Goal: Task Accomplishment & Management: Complete application form

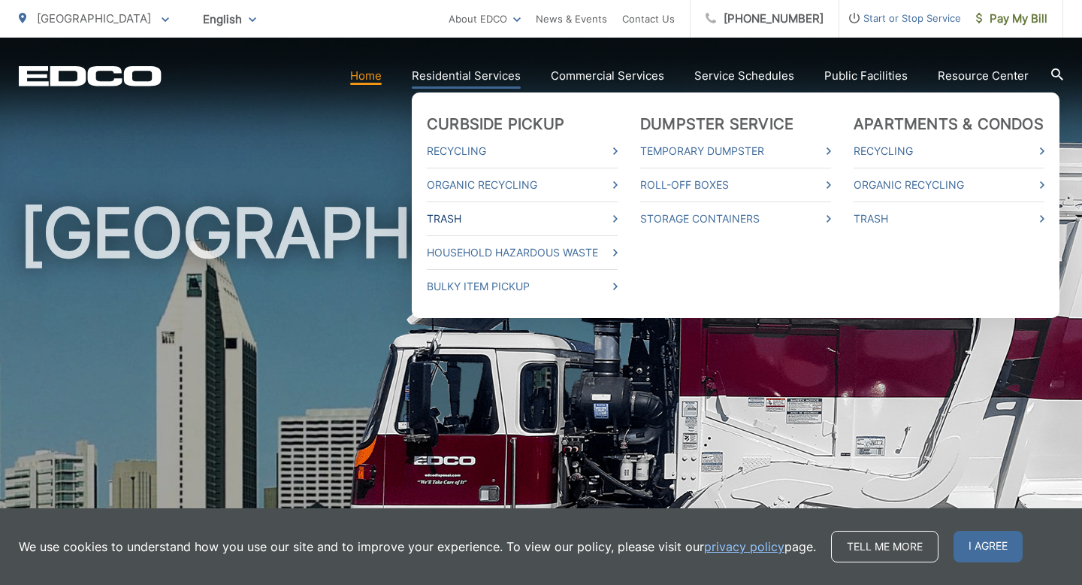
click at [506, 215] on link "Trash" at bounding box center [522, 219] width 191 height 18
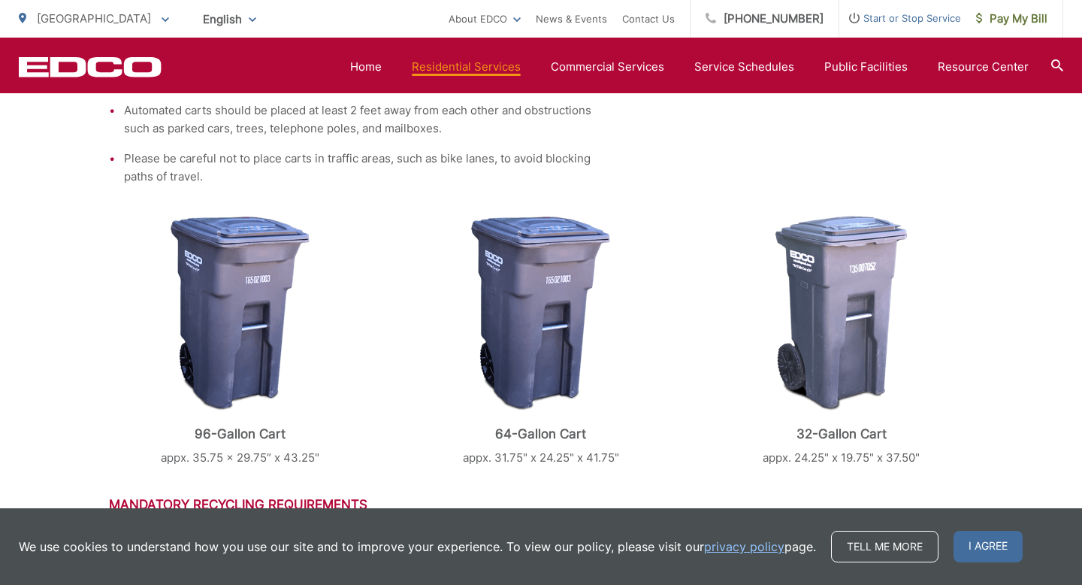
scroll to position [522, 0]
click at [929, 21] on span "Start or Stop Service" at bounding box center [901, 18] width 122 height 18
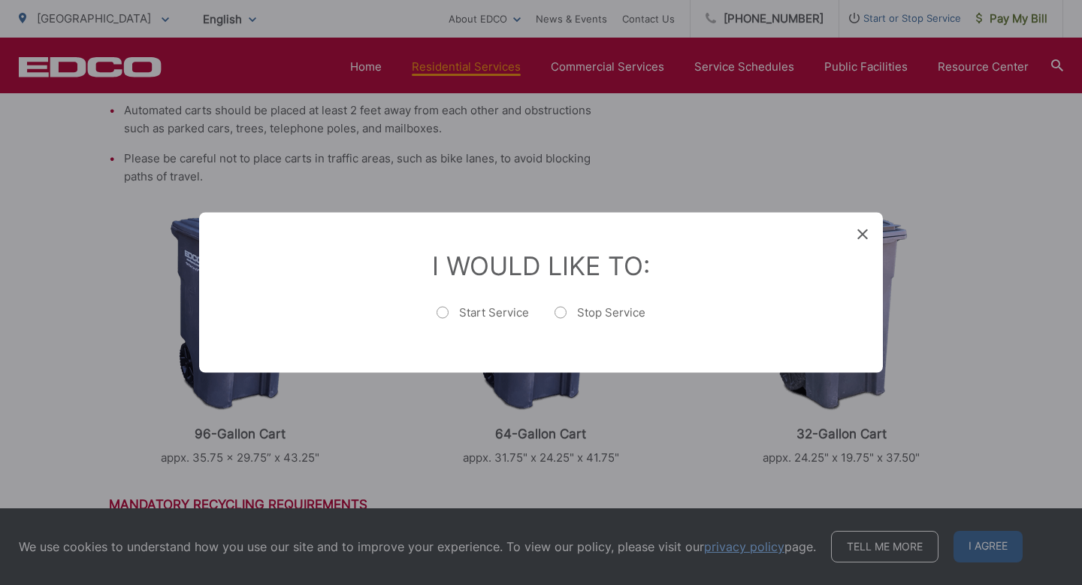
click at [473, 323] on label "Start Service" at bounding box center [483, 320] width 92 height 30
radio input "true"
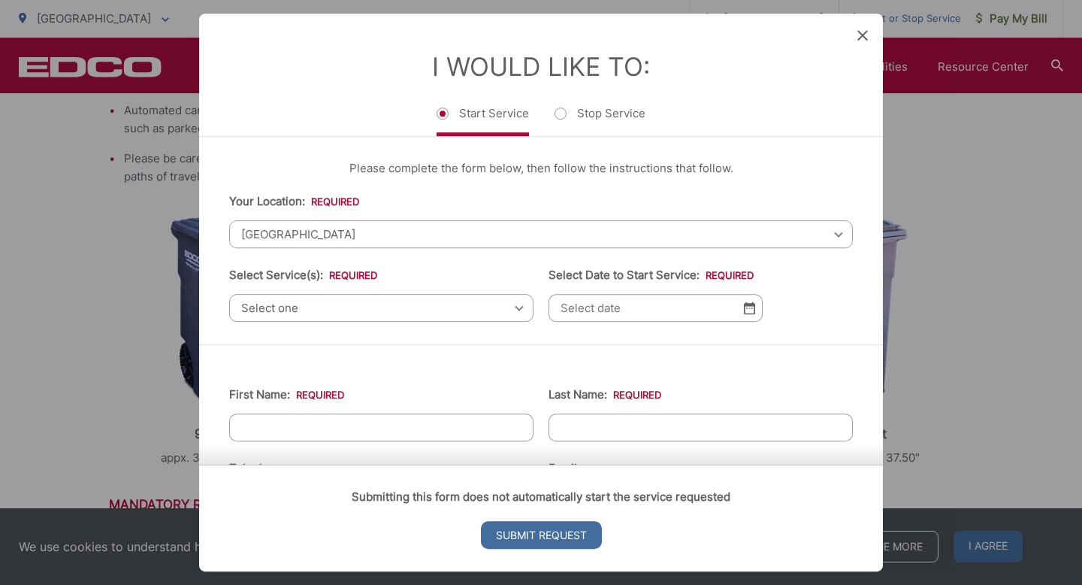
click at [449, 227] on span "[GEOGRAPHIC_DATA]" at bounding box center [541, 234] width 624 height 28
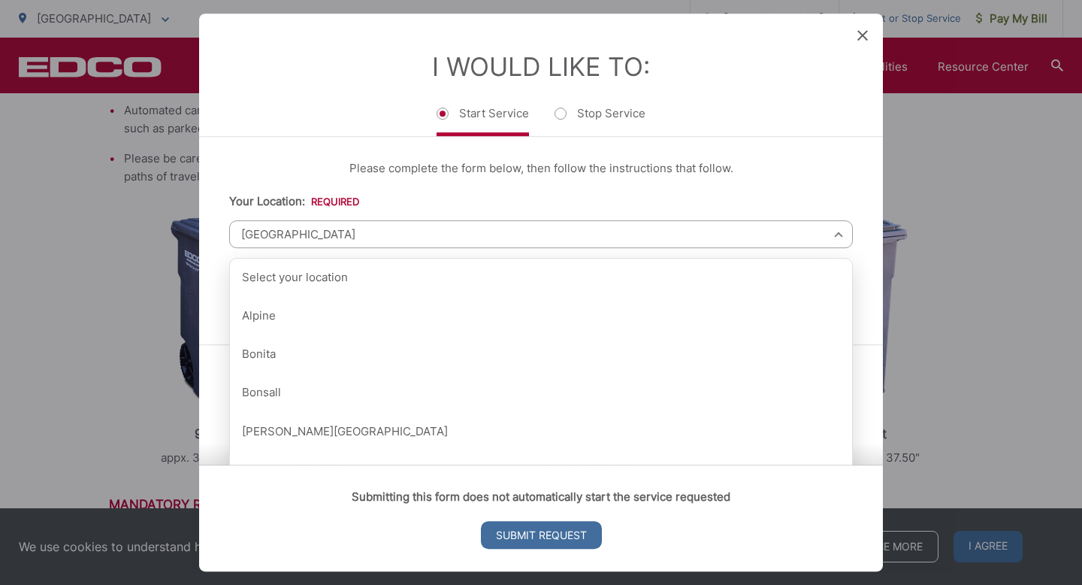
click at [498, 202] on li "Your Location: * Select your location Alpine [GEOGRAPHIC_DATA][PERSON_NAME][GEO…" at bounding box center [541, 220] width 624 height 56
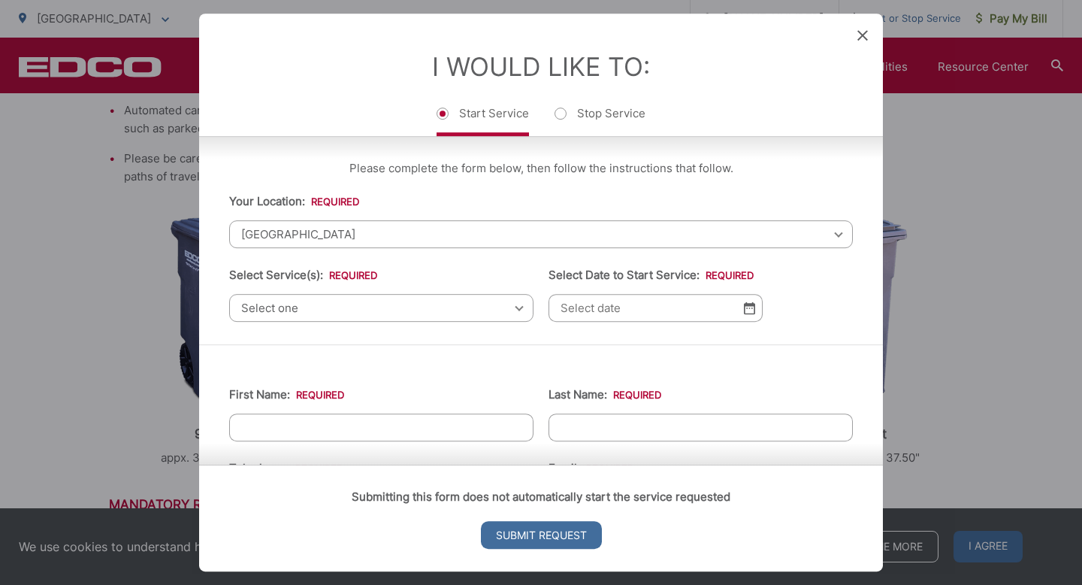
scroll to position [17, 0]
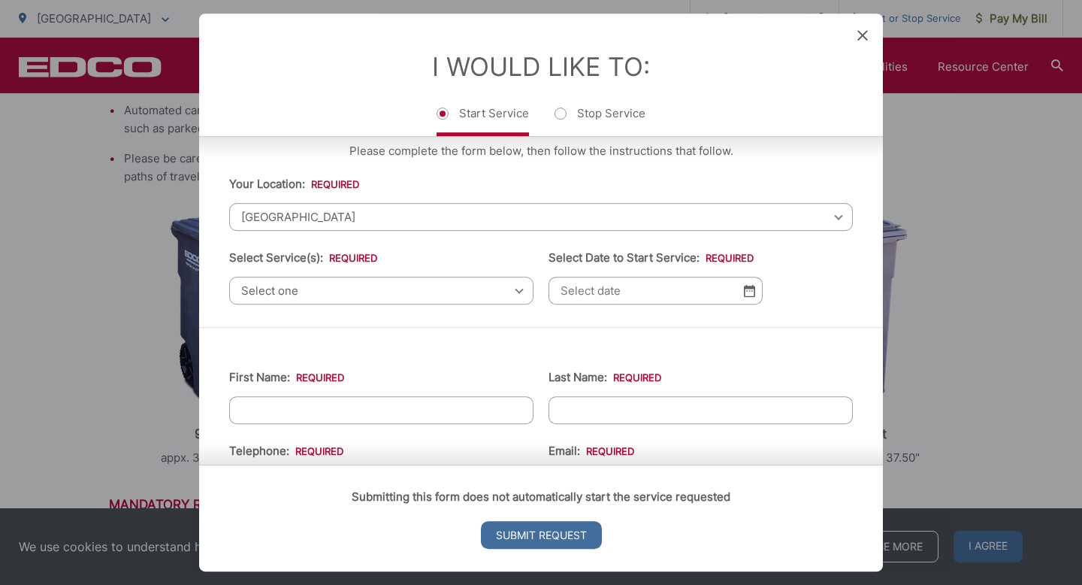
click at [442, 294] on span "Select one" at bounding box center [381, 291] width 304 height 28
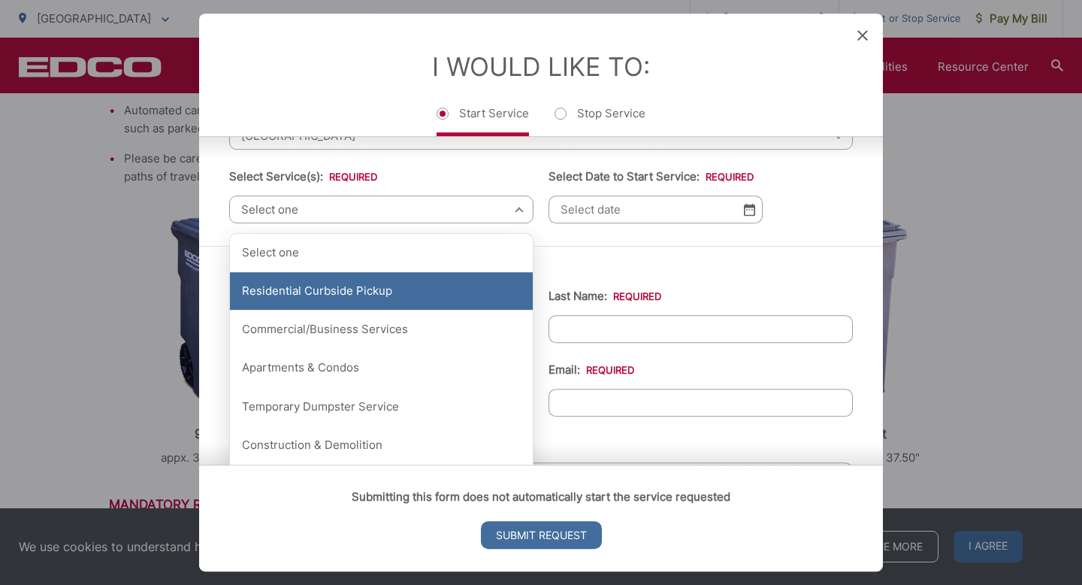
scroll to position [96, 0]
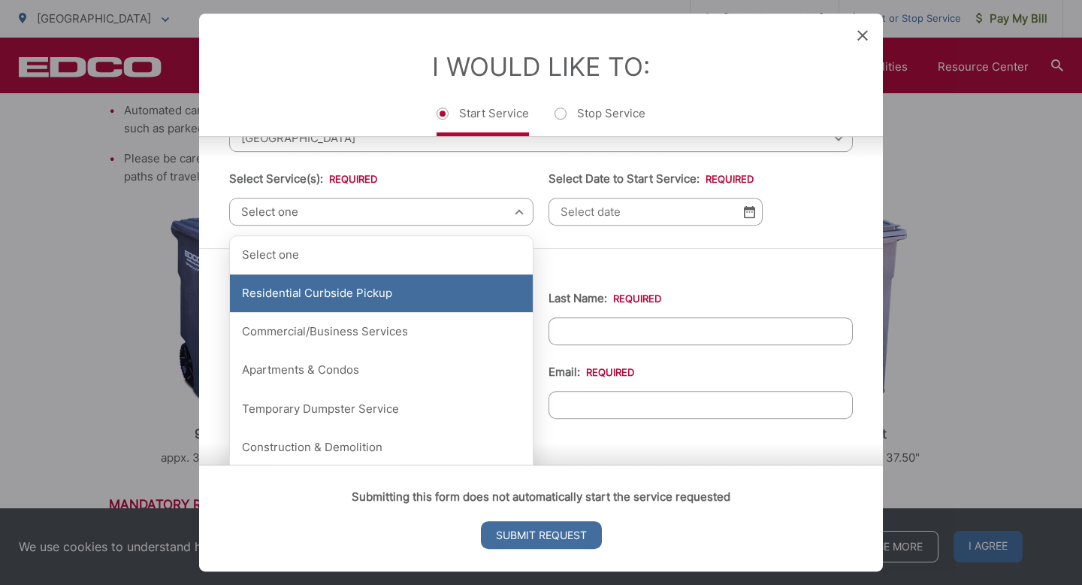
click at [387, 304] on div "Residential Curbside Pickup" at bounding box center [381, 293] width 303 height 38
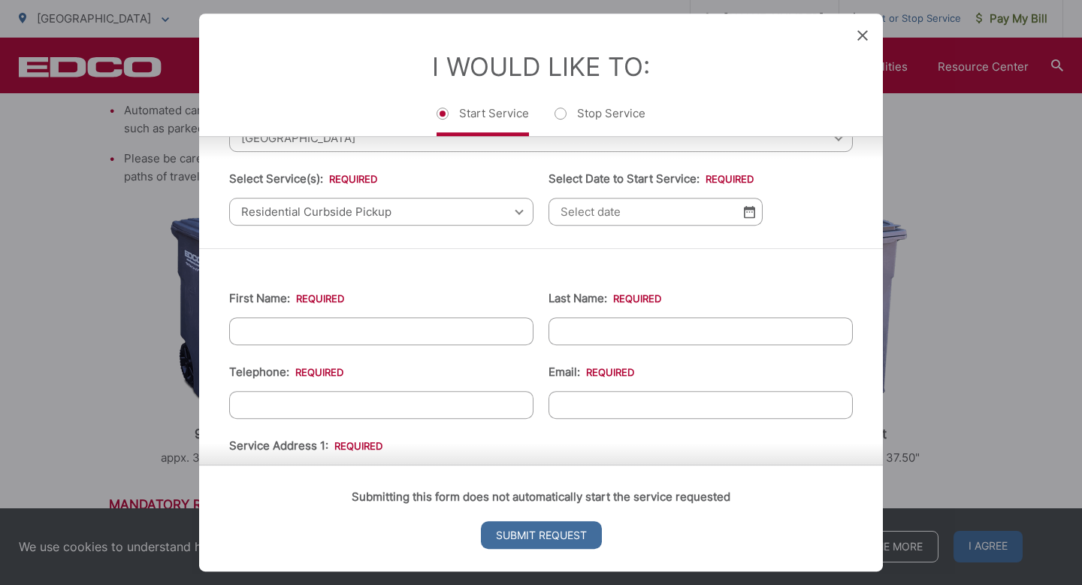
click at [752, 215] on img at bounding box center [749, 211] width 11 height 13
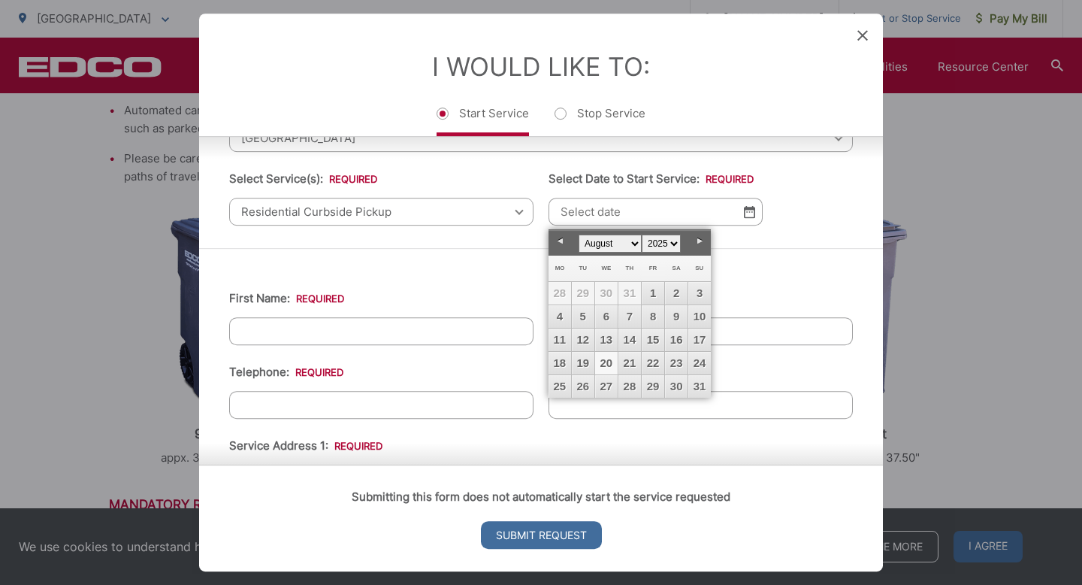
click at [634, 244] on select "January February March April May June July August September October November De…" at bounding box center [610, 244] width 63 height 18
click at [568, 337] on link "15" at bounding box center [560, 339] width 23 height 23
type input "[DATE]"
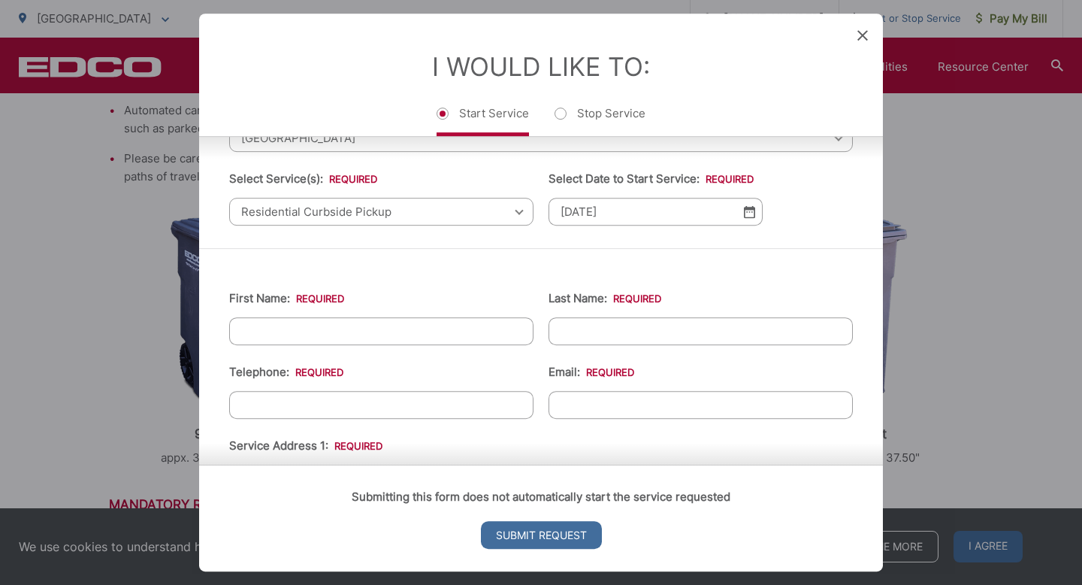
click at [341, 331] on input "First Name: *" at bounding box center [381, 331] width 304 height 28
type input "[GEOGRAPHIC_DATA]"
type input "[PERSON_NAME]"
click at [273, 405] on input "(___) ___-____" at bounding box center [381, 405] width 304 height 28
type input "[PHONE_NUMBER]"
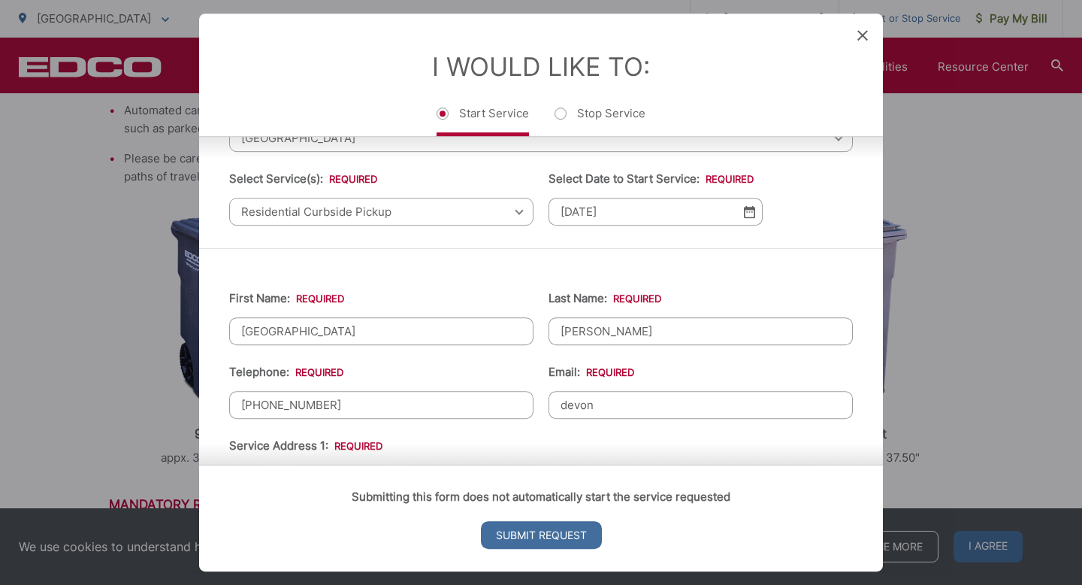
type input "[EMAIL_ADDRESS][DOMAIN_NAME]"
type input "6199805091"
type input "[STREET_ADDRESS]"
type input "[PHONE_NUMBER]"
click at [598, 437] on li "Service Address 1: * [STREET_ADDRESS]" at bounding box center [541, 465] width 624 height 56
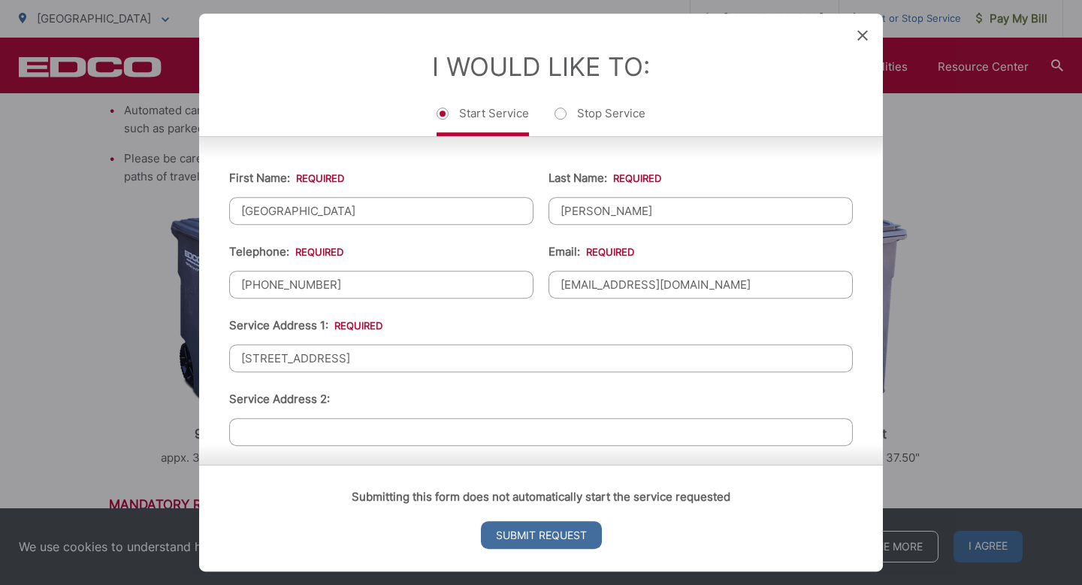
scroll to position [266, 0]
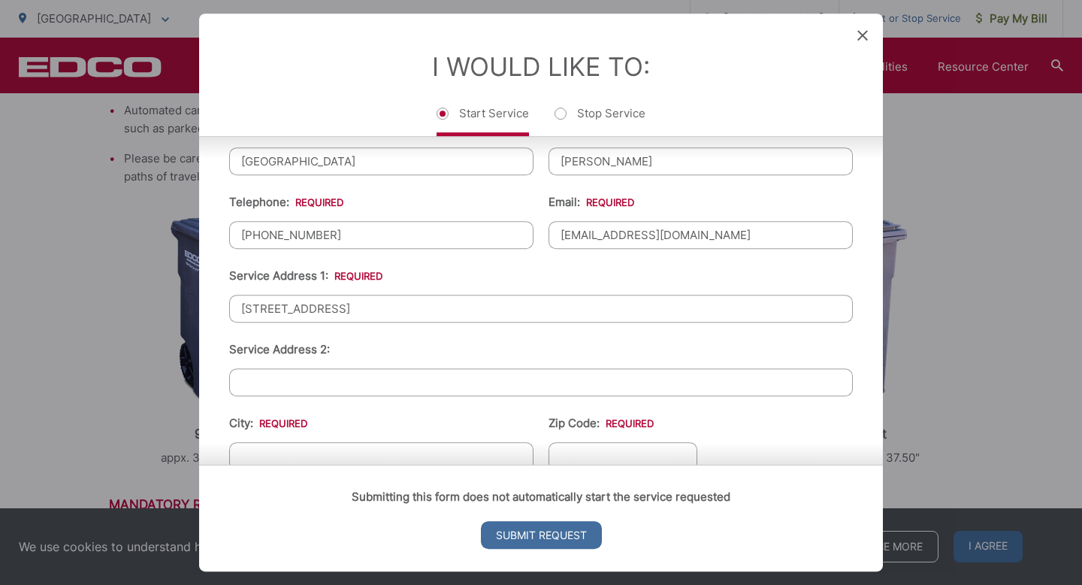
click at [393, 316] on input "[STREET_ADDRESS]" at bounding box center [541, 309] width 624 height 28
type input "1"
type input "[STREET_ADDRESS][PERSON_NAME]"
click at [374, 337] on ul "First Name: * [GEOGRAPHIC_DATA] Last Name: * [PERSON_NAME] Telephone: * [PHONE_…" at bounding box center [541, 429] width 624 height 657
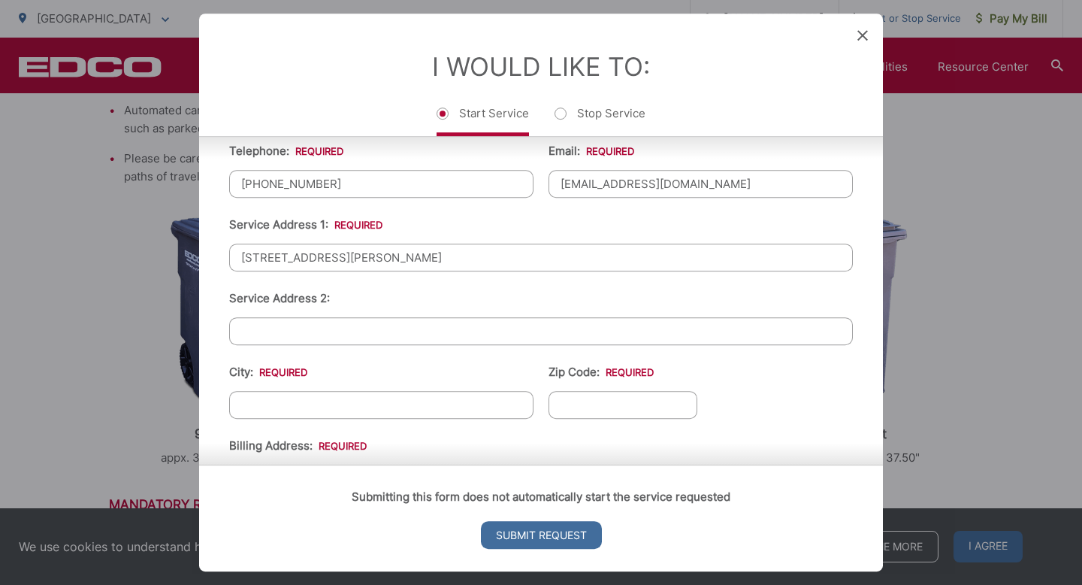
scroll to position [319, 0]
click at [329, 395] on input "City: *" at bounding box center [381, 403] width 304 height 28
type input "La Mesa"
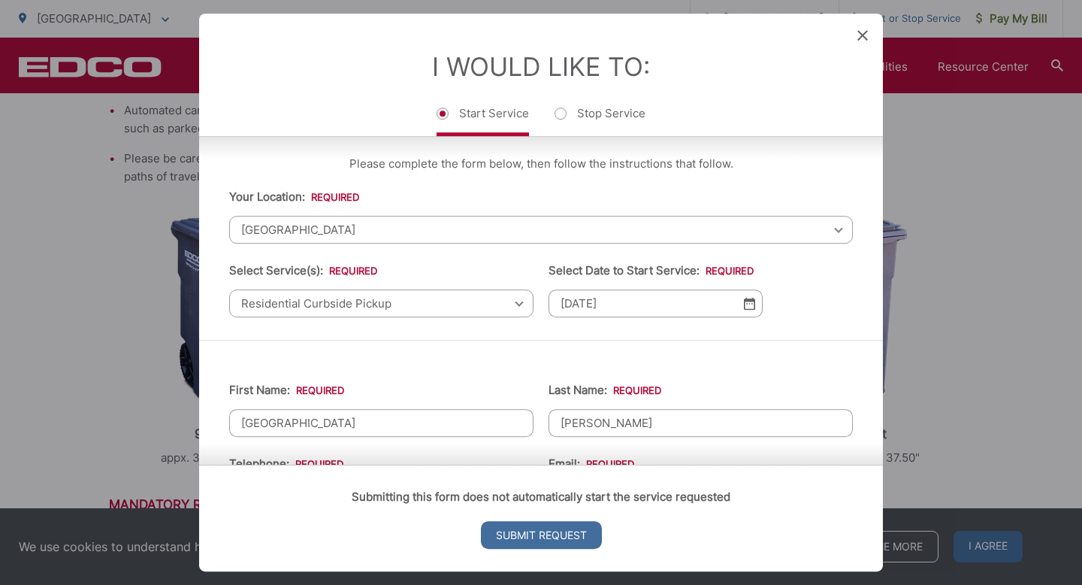
scroll to position [5, 0]
click at [331, 237] on span "[GEOGRAPHIC_DATA]" at bounding box center [541, 229] width 624 height 28
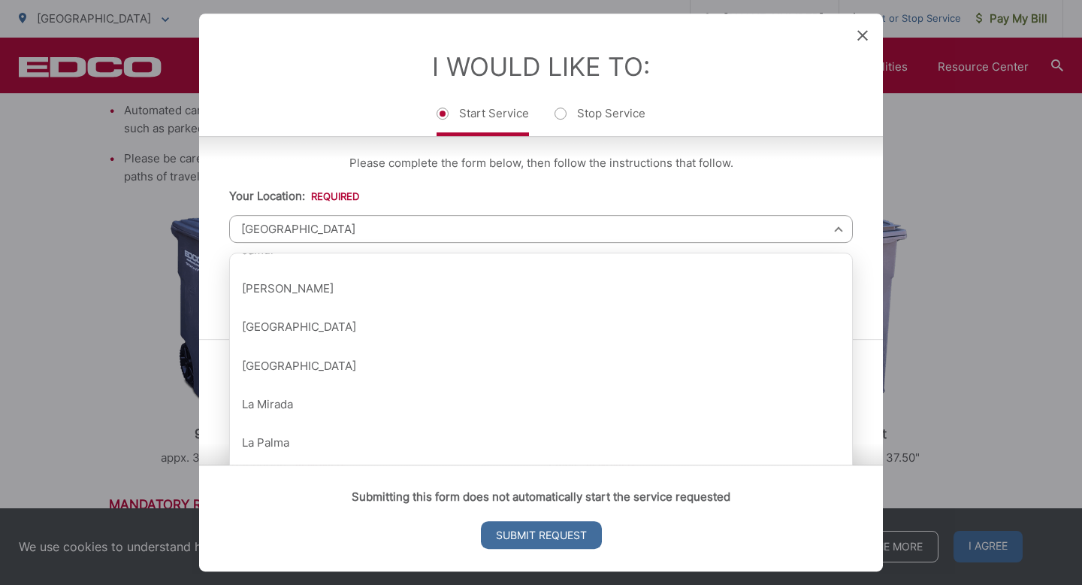
scroll to position [908, 0]
